Goal: Use online tool/utility: Utilize a website feature to perform a specific function

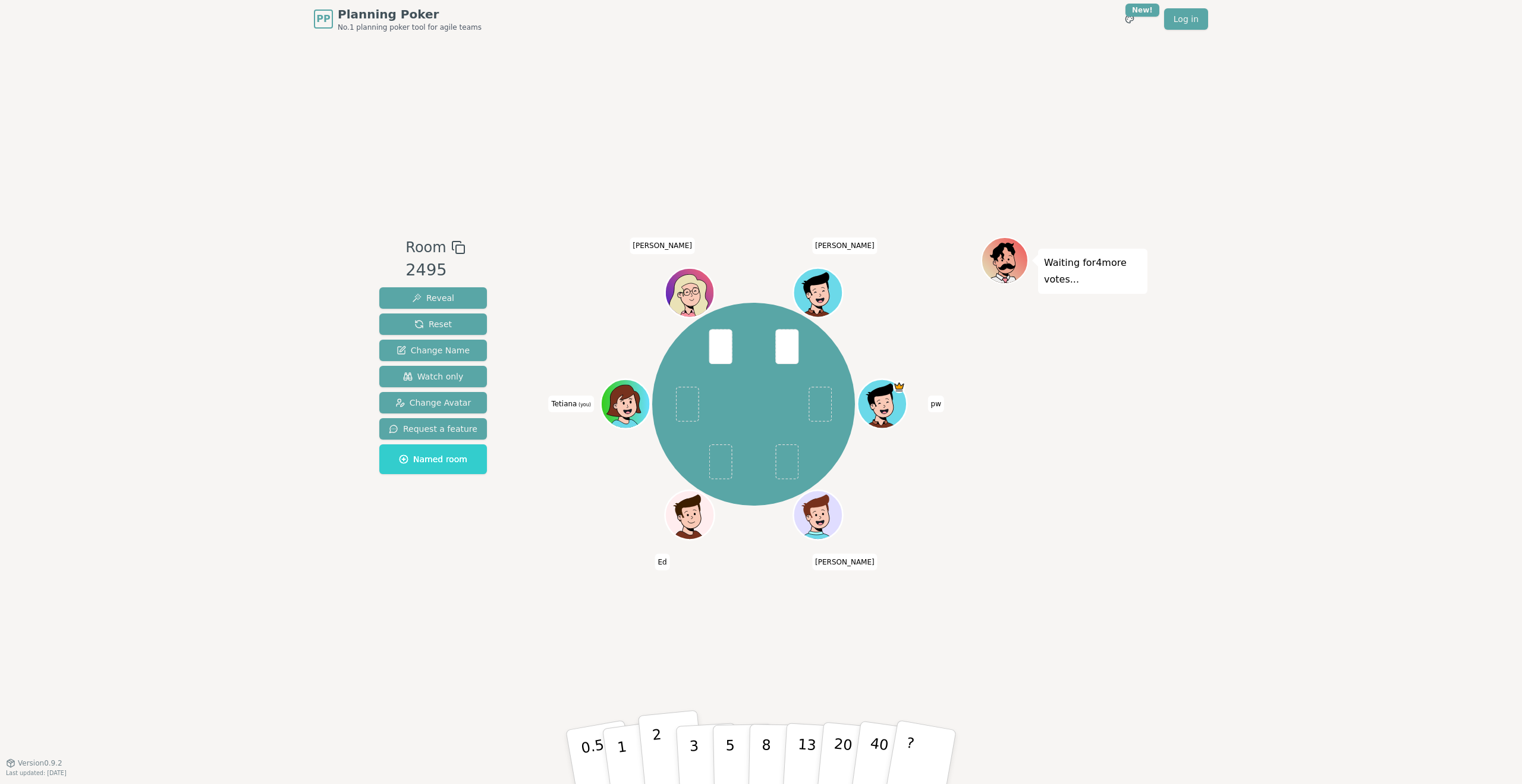
click at [659, 569] on p "2" at bounding box center [659, 758] width 16 height 65
click at [625, 569] on button "1" at bounding box center [636, 758] width 71 height 97
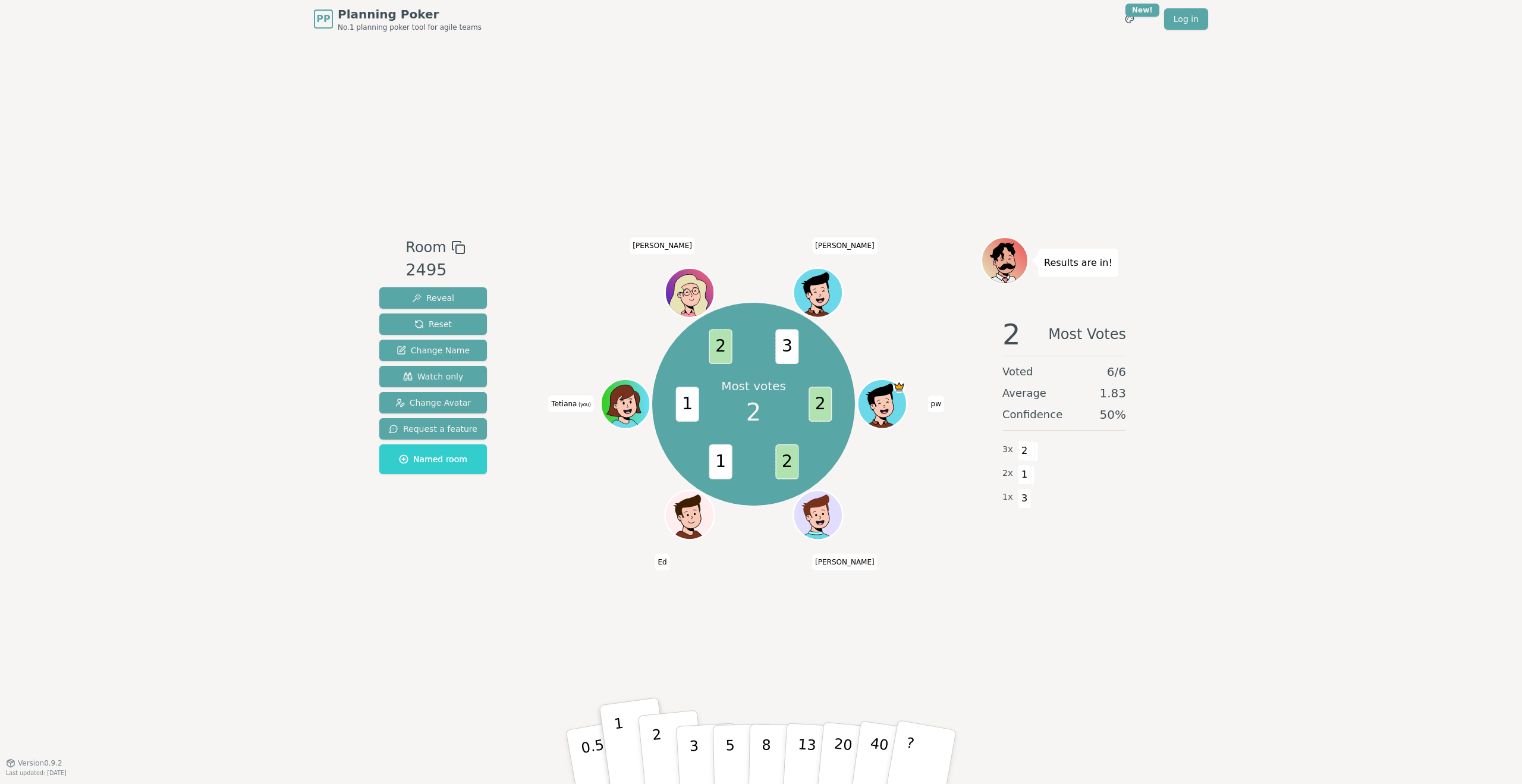
click at [659, 569] on p "2" at bounding box center [659, 758] width 16 height 65
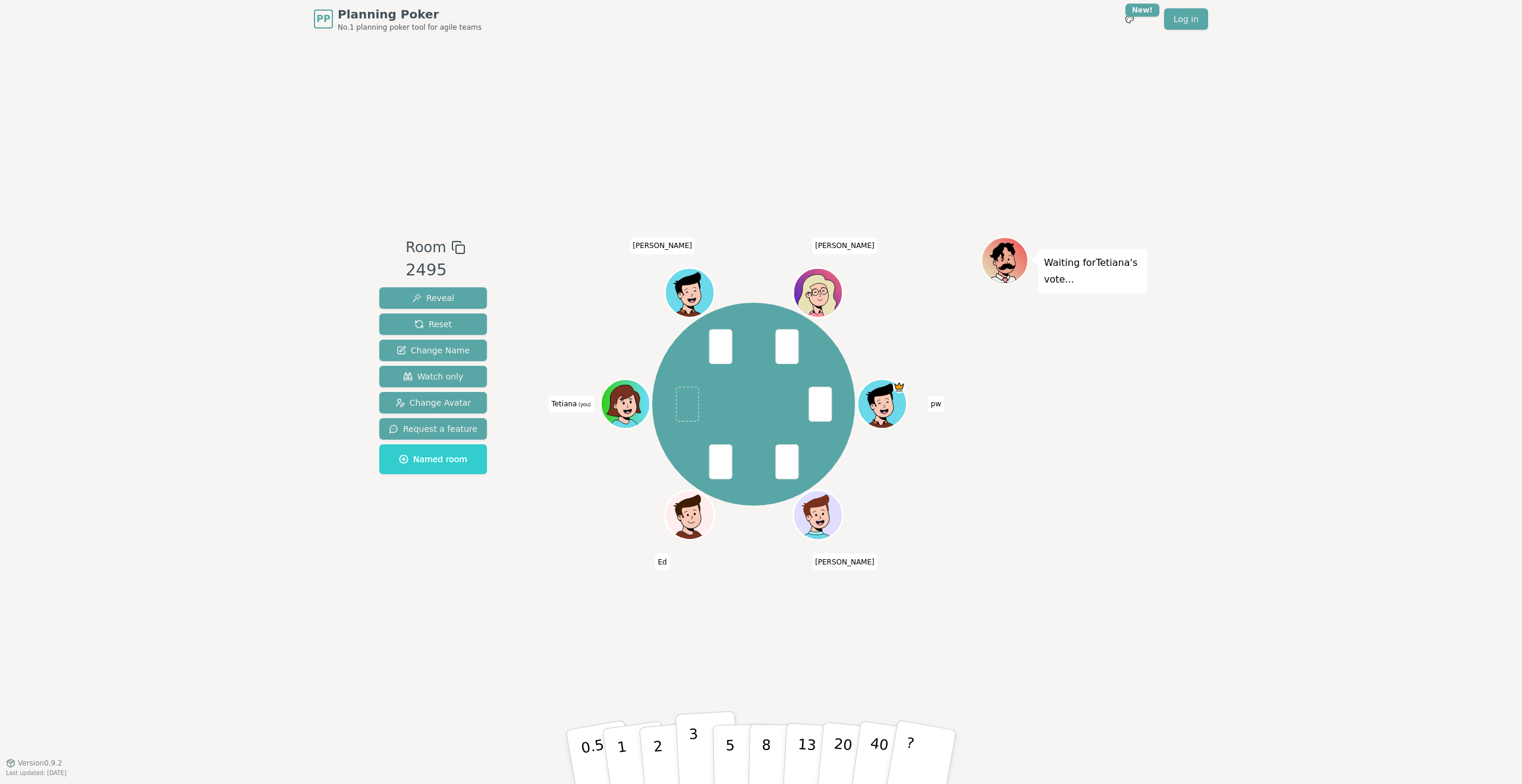
click at [690, 569] on p "3" at bounding box center [695, 758] width 13 height 65
click at [728, 569] on p "5" at bounding box center [730, 757] width 10 height 64
click at [909, 569] on div "Room 2495 Reveal Reset Change Name Watch only Change Avatar Request a feature N…" at bounding box center [761, 400] width 773 height 724
click at [662, 569] on p "2" at bounding box center [659, 758] width 16 height 65
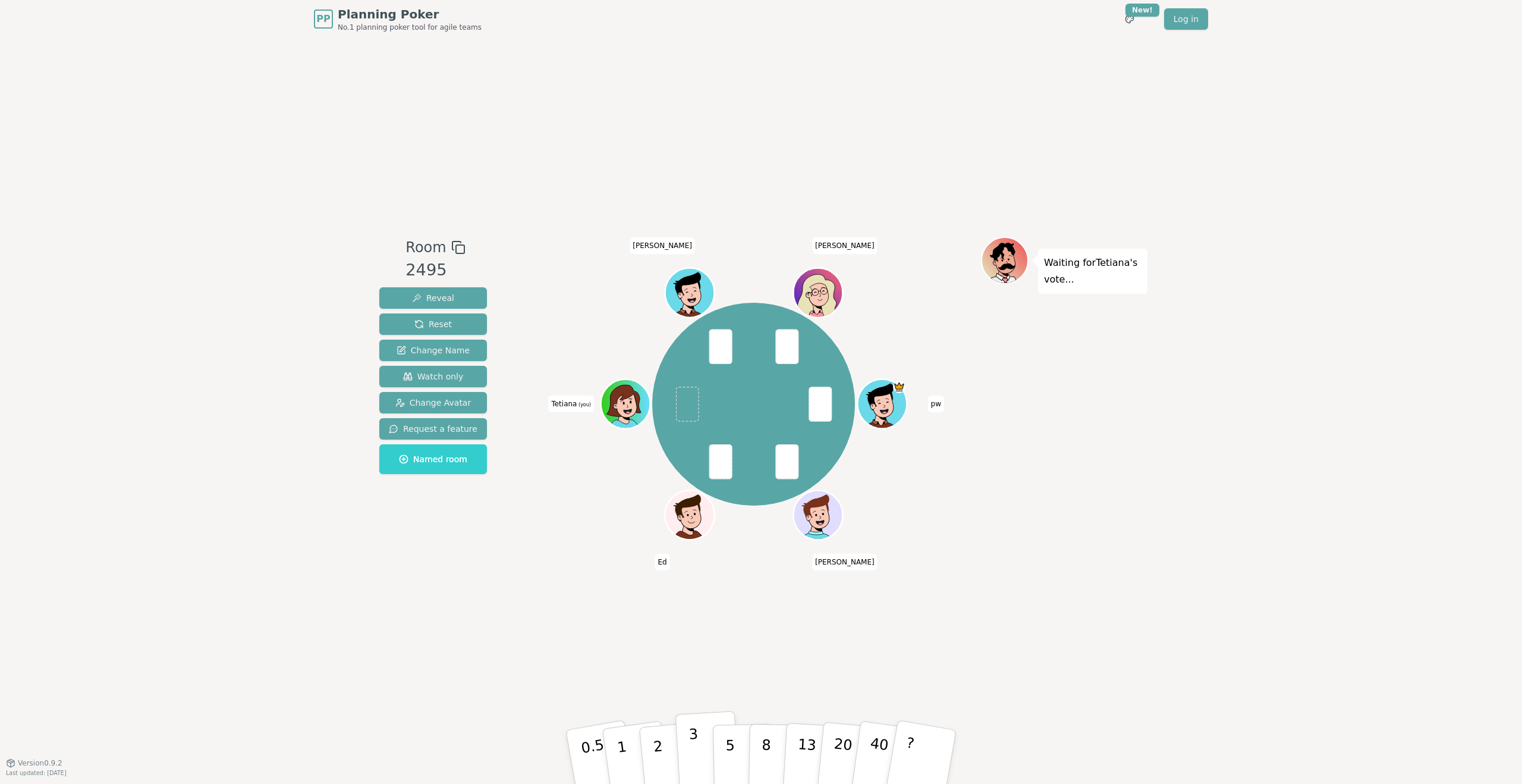
click at [695, 569] on p "3" at bounding box center [695, 758] width 13 height 65
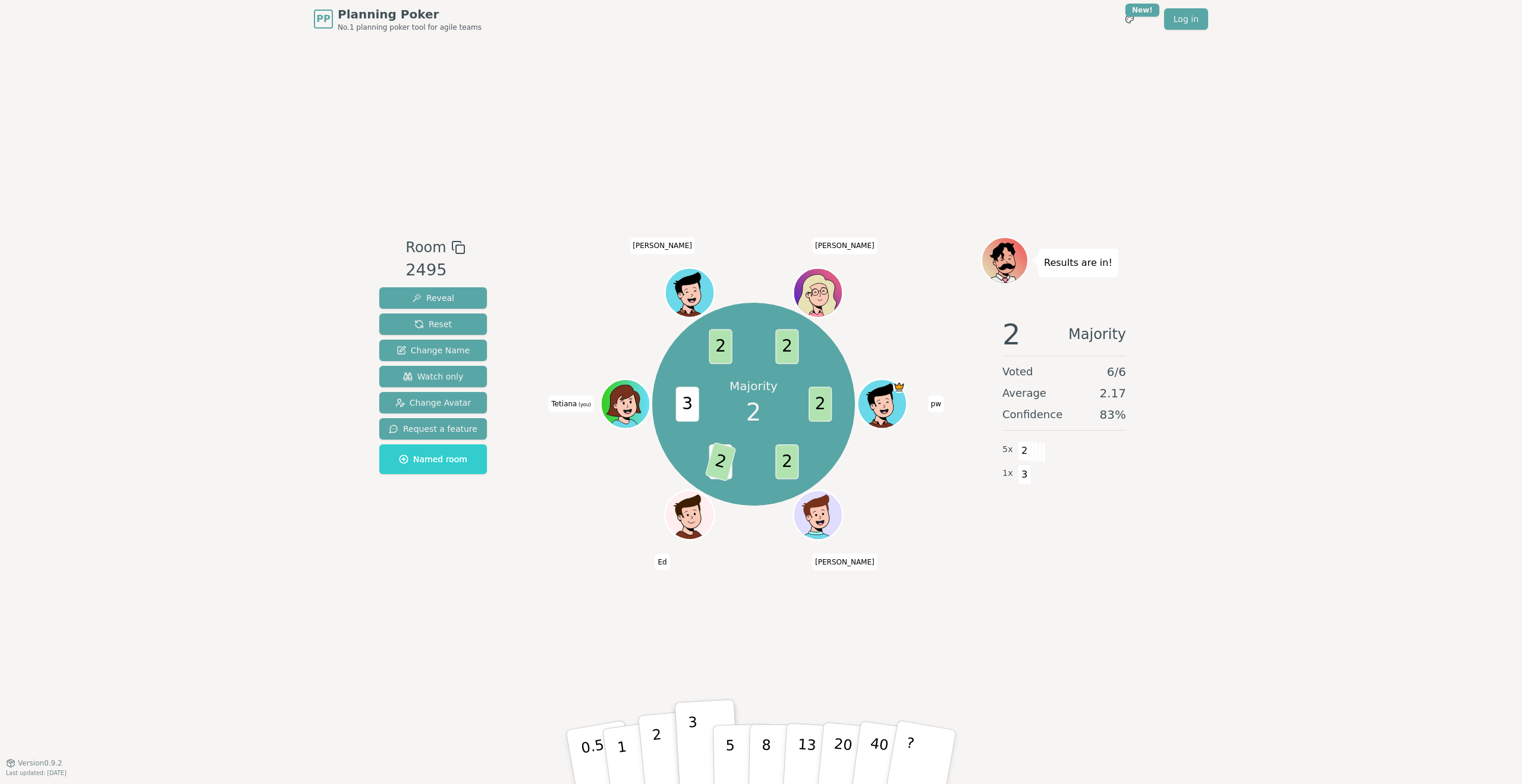
click at [658, 569] on p "2" at bounding box center [659, 758] width 16 height 65
